Goal: Information Seeking & Learning: Learn about a topic

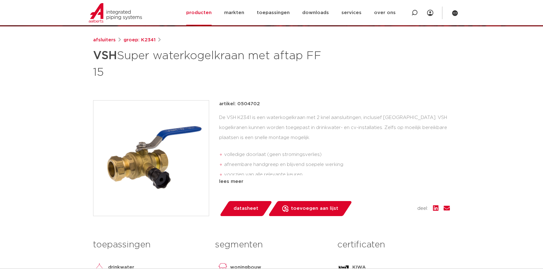
scroll to position [75, 0]
click at [235, 185] on div "lees meer" at bounding box center [334, 182] width 231 height 8
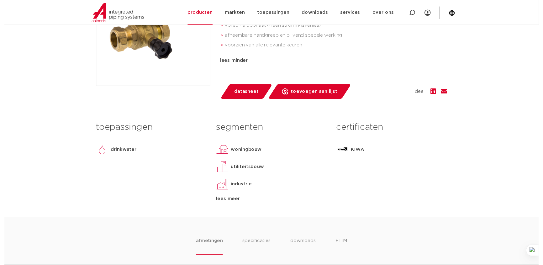
scroll to position [217, 0]
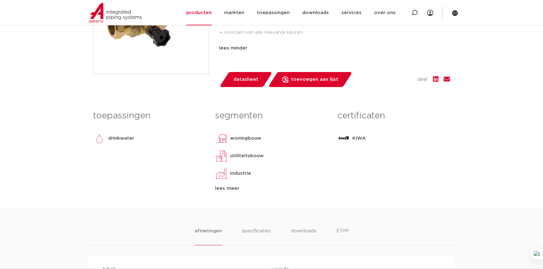
click at [224, 192] on div "lees meer" at bounding box center [271, 189] width 112 height 8
click at [255, 87] on link "datasheet" at bounding box center [245, 79] width 53 height 15
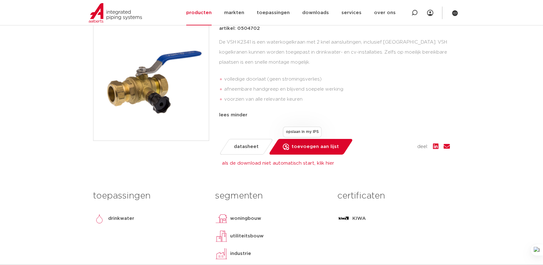
scroll to position [75, 0]
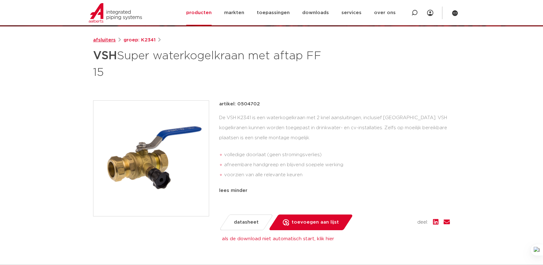
click at [105, 38] on link "afsluiters" at bounding box center [104, 40] width 23 height 8
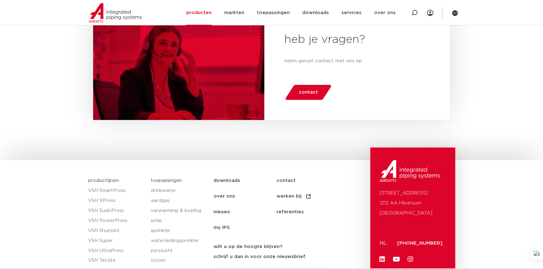
scroll to position [3075, 0]
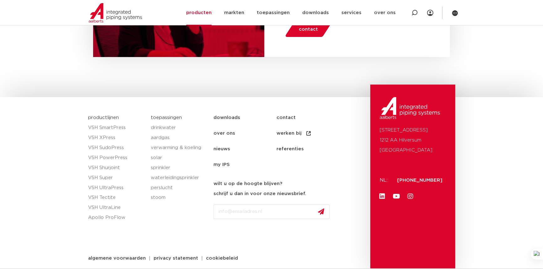
scroll to position [3162, 0]
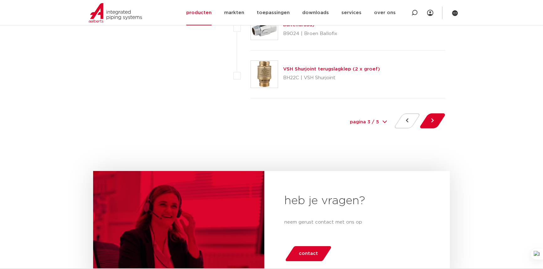
scroll to position [2991, 0]
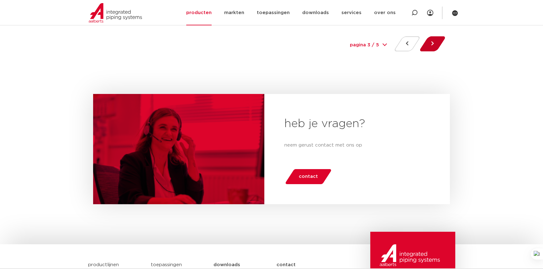
click at [433, 51] on button at bounding box center [432, 43] width 18 height 15
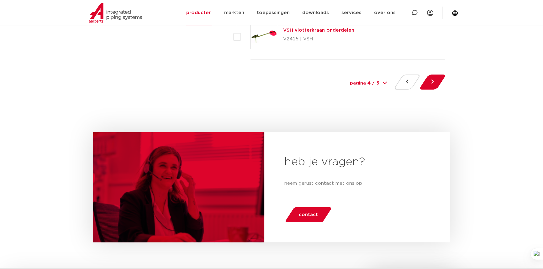
scroll to position [2962, 0]
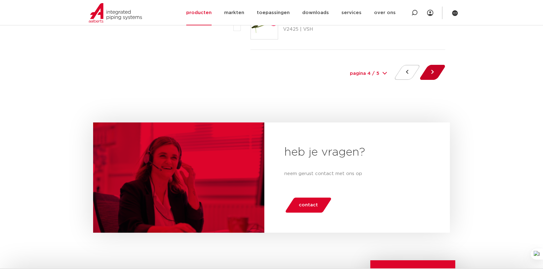
click at [431, 80] on button at bounding box center [432, 72] width 18 height 15
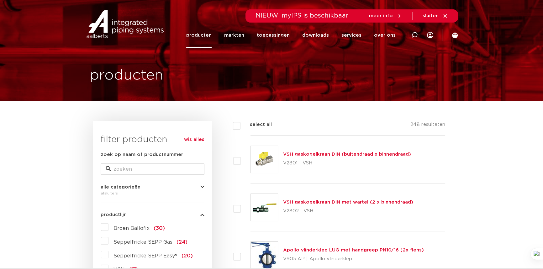
click at [206, 35] on link "producten" at bounding box center [198, 35] width 25 height 25
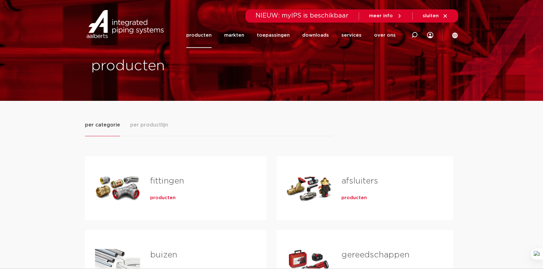
click at [307, 185] on div "Tabs. Open items met enter of spatie, sluit af met escape en navigeer met de pi…" at bounding box center [308, 188] width 45 height 44
click at [353, 196] on span "producten" at bounding box center [353, 198] width 25 height 6
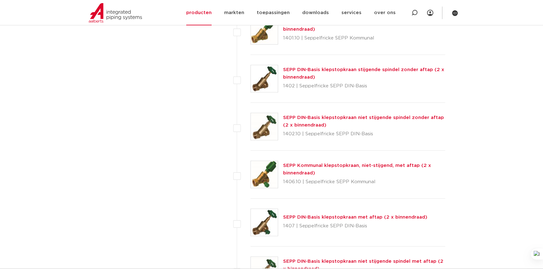
scroll to position [513, 0]
click at [395, 127] on link "SEPP DIN-Basis klepstopkraan niet stijgende spindel zonder aftap (2 x binnendra…" at bounding box center [363, 121] width 161 height 12
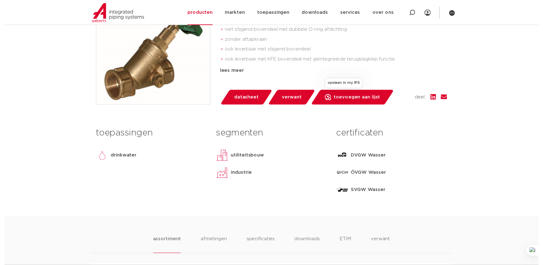
scroll to position [199, 0]
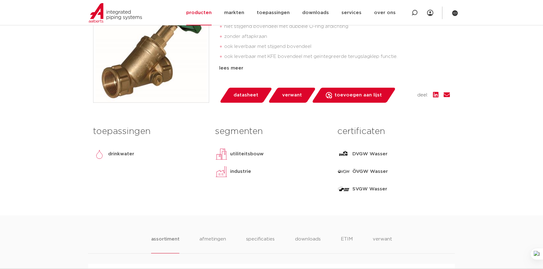
click at [257, 100] on span "datasheet" at bounding box center [245, 95] width 25 height 10
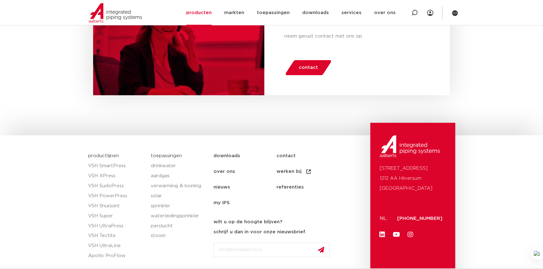
scroll to position [3105, 0]
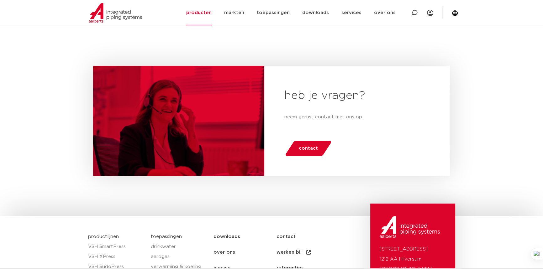
scroll to position [3019, 0]
click at [438, 25] on div at bounding box center [432, 17] width 25 height 18
click at [435, 23] on button at bounding box center [432, 15] width 18 height 15
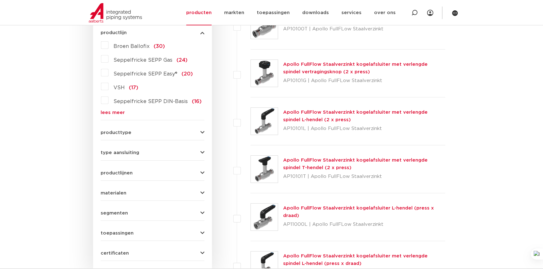
scroll to position [199, 0]
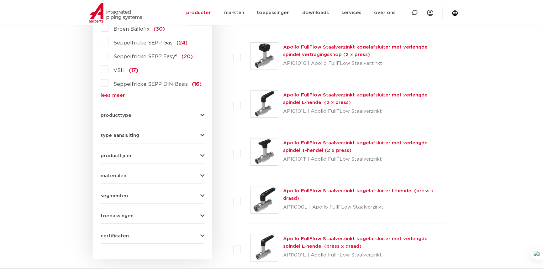
click at [128, 218] on span "toepassingen" at bounding box center [117, 216] width 33 height 5
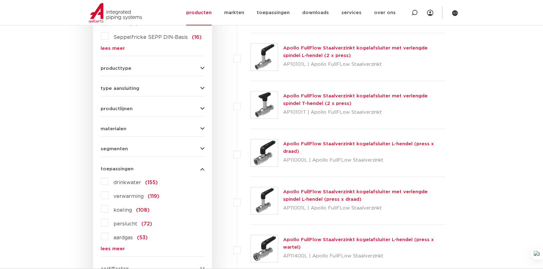
scroll to position [256, 0]
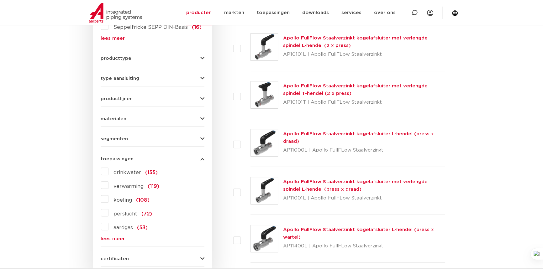
click at [126, 175] on span "drinkwater" at bounding box center [127, 172] width 28 height 5
click at [0, 0] on input "drinkwater (155)" at bounding box center [0, 0] width 0 height 0
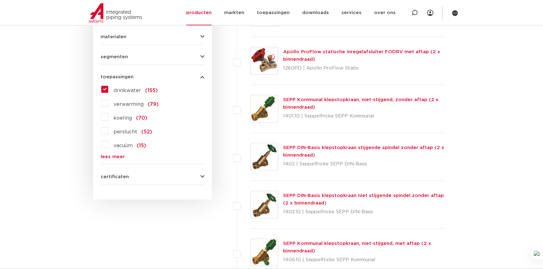
scroll to position [342, 0]
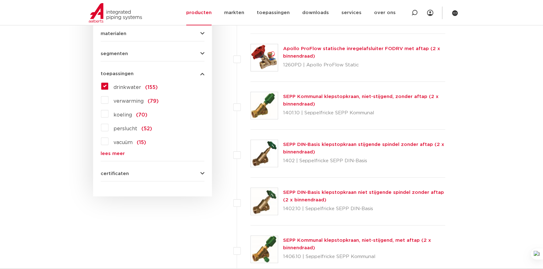
click at [146, 176] on div "certificaten KIWA (48) DVGW Wasser (42) WRAS (42) GDV (30) SINTEF (30) ETA (18)…" at bounding box center [153, 171] width 104 height 10
click at [146, 176] on button "certificaten" at bounding box center [153, 173] width 104 height 5
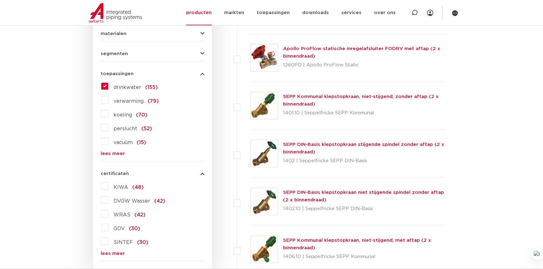
click at [146, 176] on button "certificaten" at bounding box center [153, 173] width 104 height 5
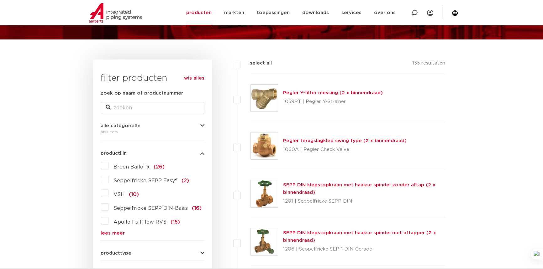
scroll to position [199, 0]
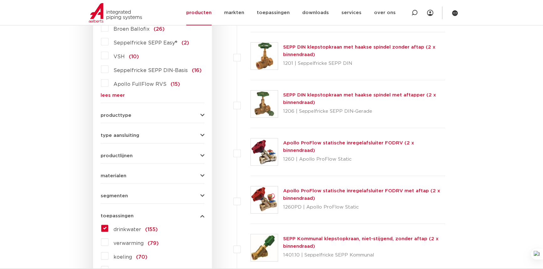
click at [329, 57] on link "SEPP DIN klepstopkraan met haakse spindel zonder aftap (2 x binnendraad)" at bounding box center [359, 51] width 152 height 12
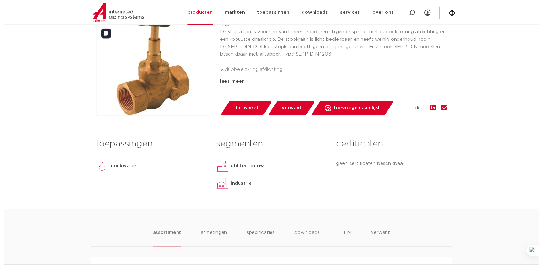
scroll to position [171, 0]
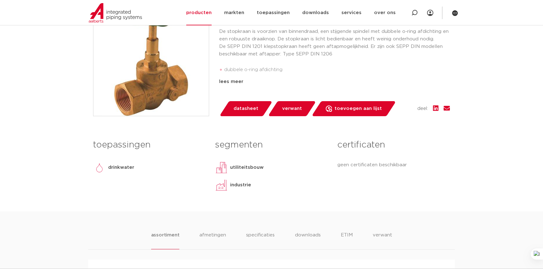
click at [251, 114] on span "datasheet" at bounding box center [245, 109] width 25 height 10
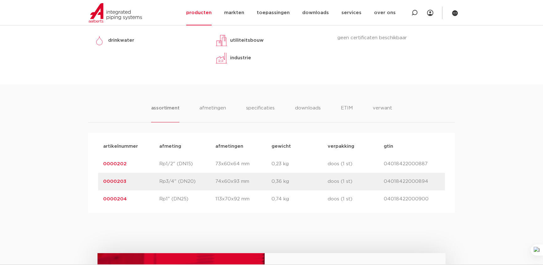
scroll to position [399, 0]
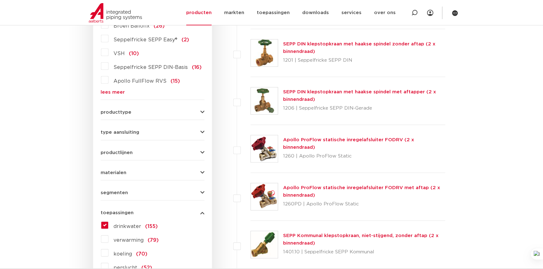
scroll to position [199, 0]
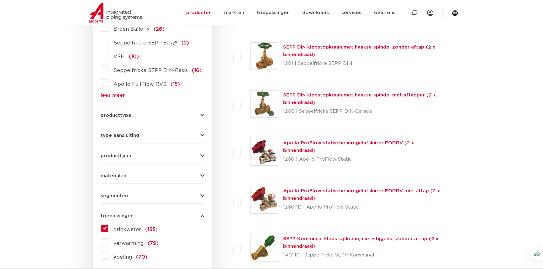
click at [176, 118] on button "producttype" at bounding box center [153, 115] width 104 height 5
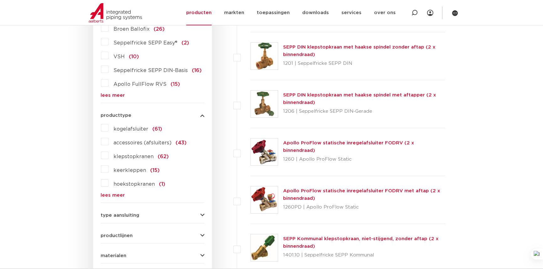
click at [176, 118] on button "producttype" at bounding box center [153, 115] width 104 height 5
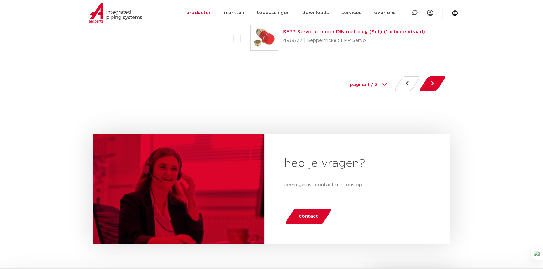
scroll to position [3048, 0]
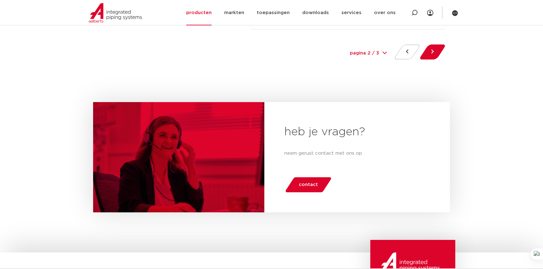
scroll to position [2991, 0]
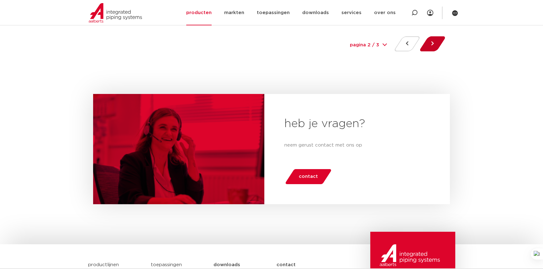
click at [437, 51] on button at bounding box center [432, 43] width 18 height 15
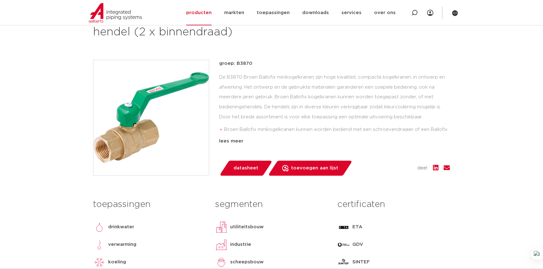
scroll to position [114, 0]
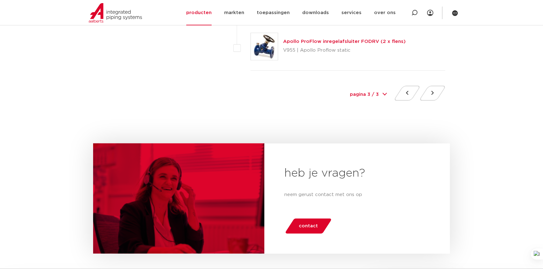
scroll to position [1823, 0]
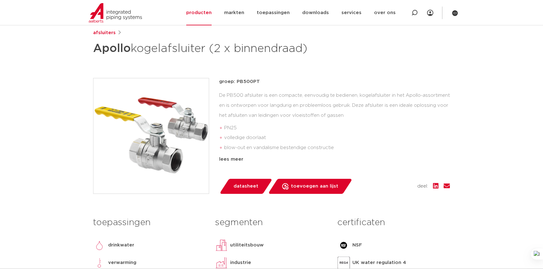
scroll to position [85, 0]
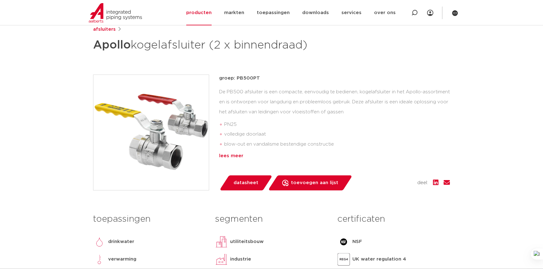
click at [245, 160] on div "lees meer" at bounding box center [334, 156] width 231 height 8
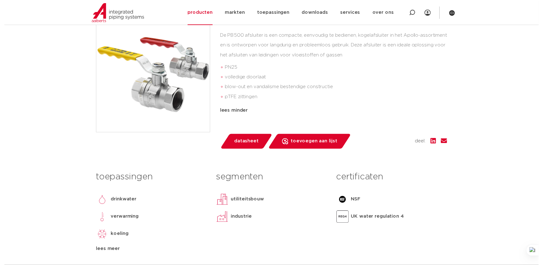
scroll to position [199, 0]
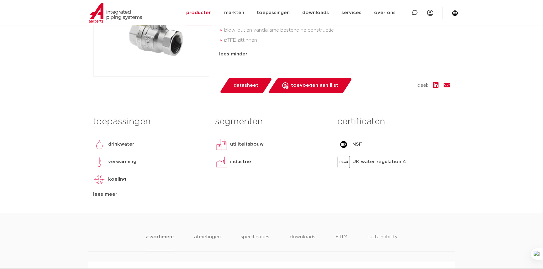
click at [247, 91] on span "datasheet" at bounding box center [245, 86] width 25 height 10
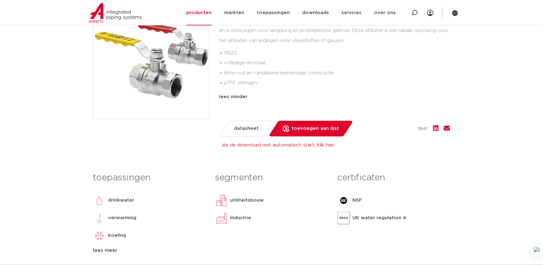
scroll to position [85, 0]
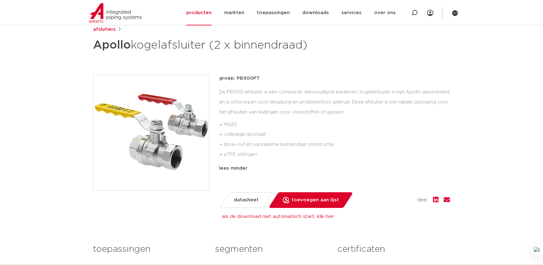
click at [257, 80] on p "groep: PB500PT" at bounding box center [334, 79] width 231 height 8
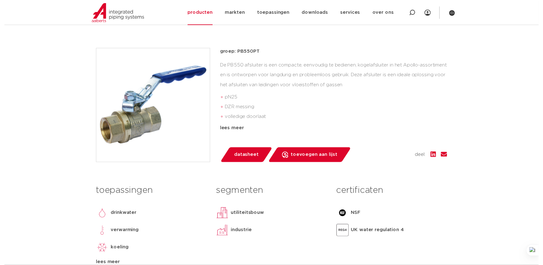
scroll to position [114, 0]
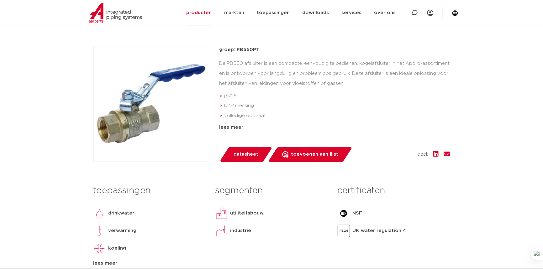
click at [256, 162] on link "datasheet" at bounding box center [245, 154] width 53 height 15
